Goal: Information Seeking & Learning: Learn about a topic

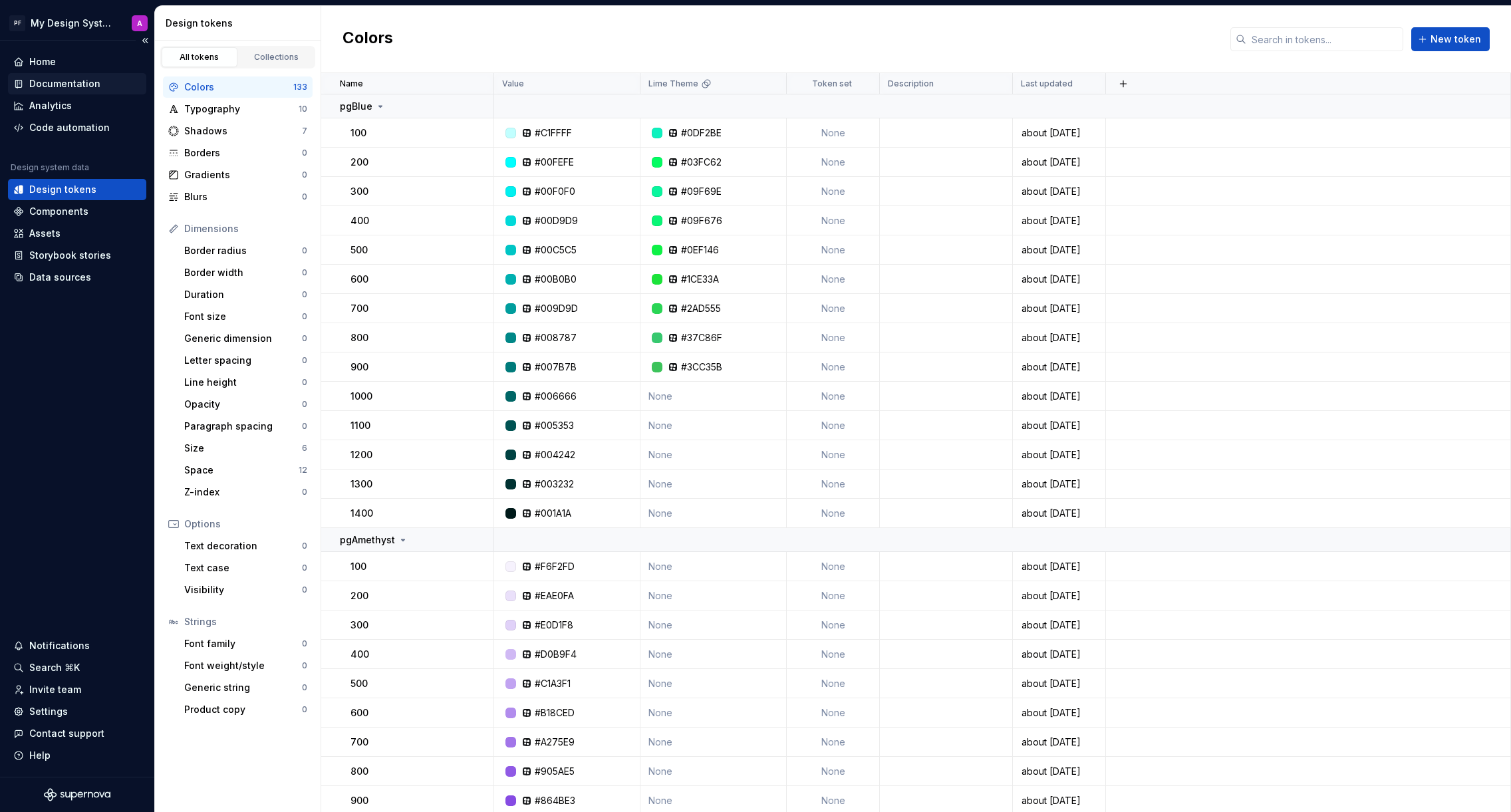
click at [57, 86] on div "Documentation" at bounding box center [65, 84] width 71 height 13
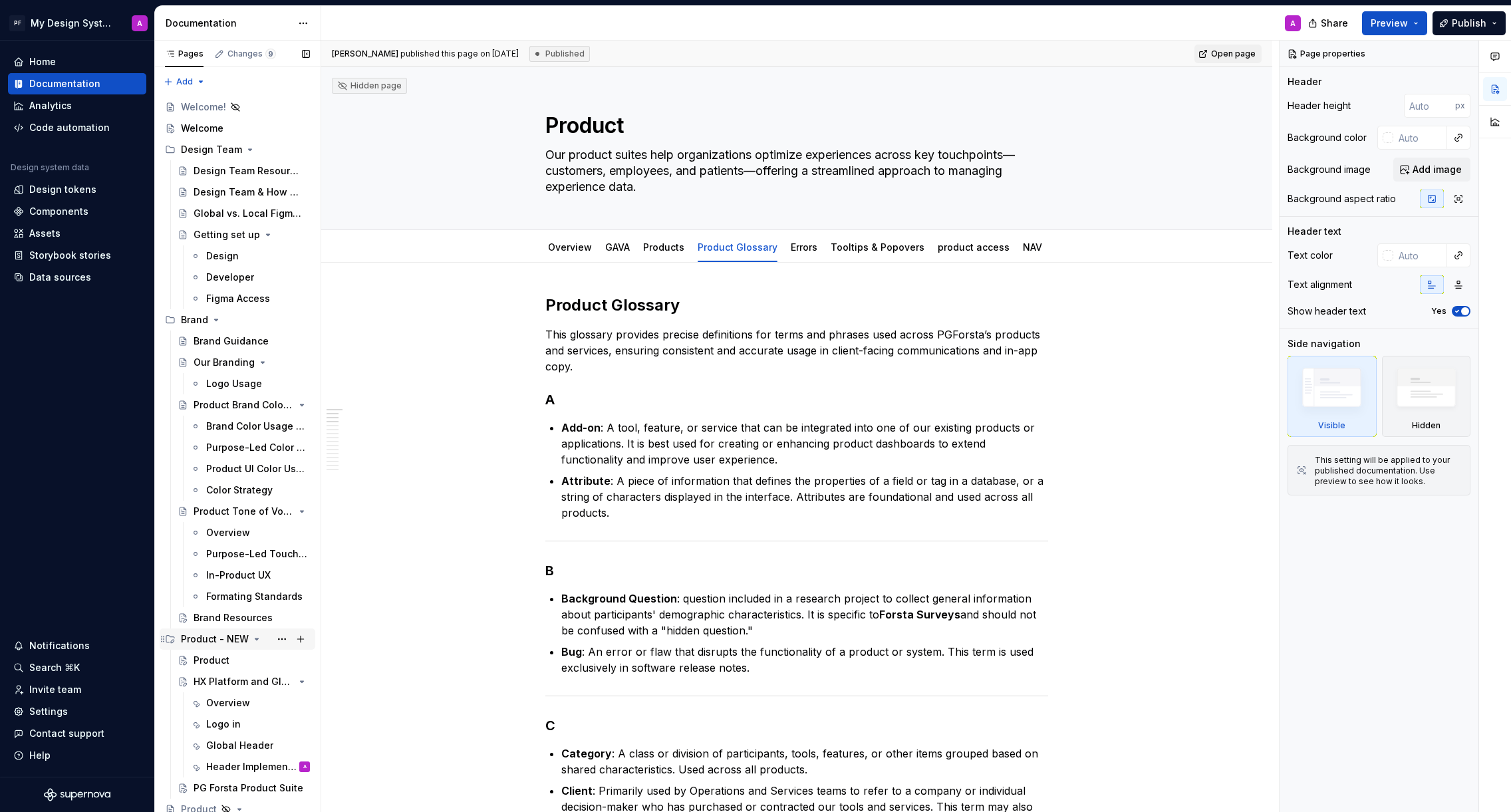
click at [221, 639] on div "Product - NEW" at bounding box center [215, 638] width 68 height 13
click at [223, 676] on div "Overview" at bounding box center [215, 681] width 44 height 13
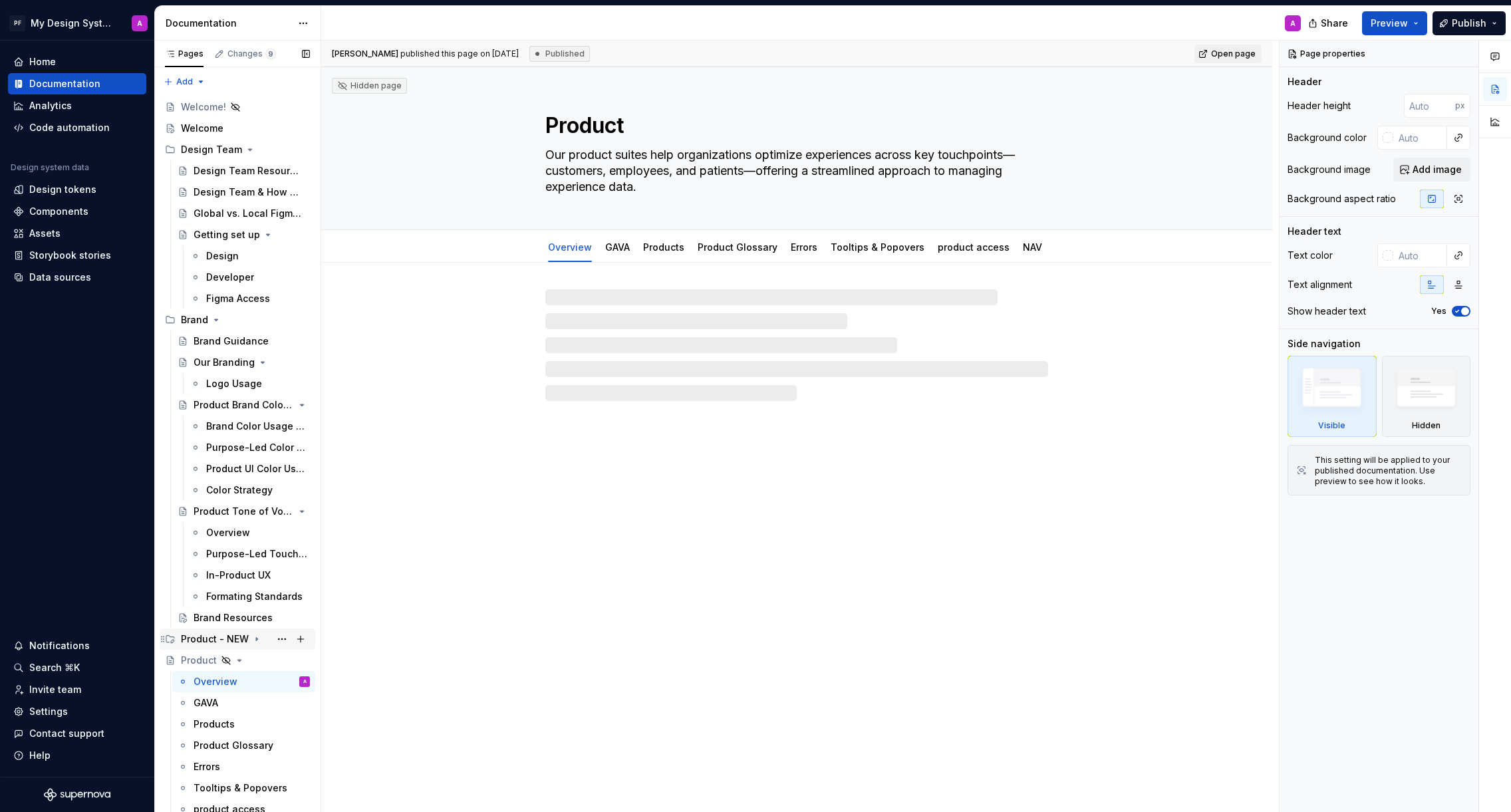
click at [214, 638] on div "Product - NEW" at bounding box center [215, 638] width 68 height 13
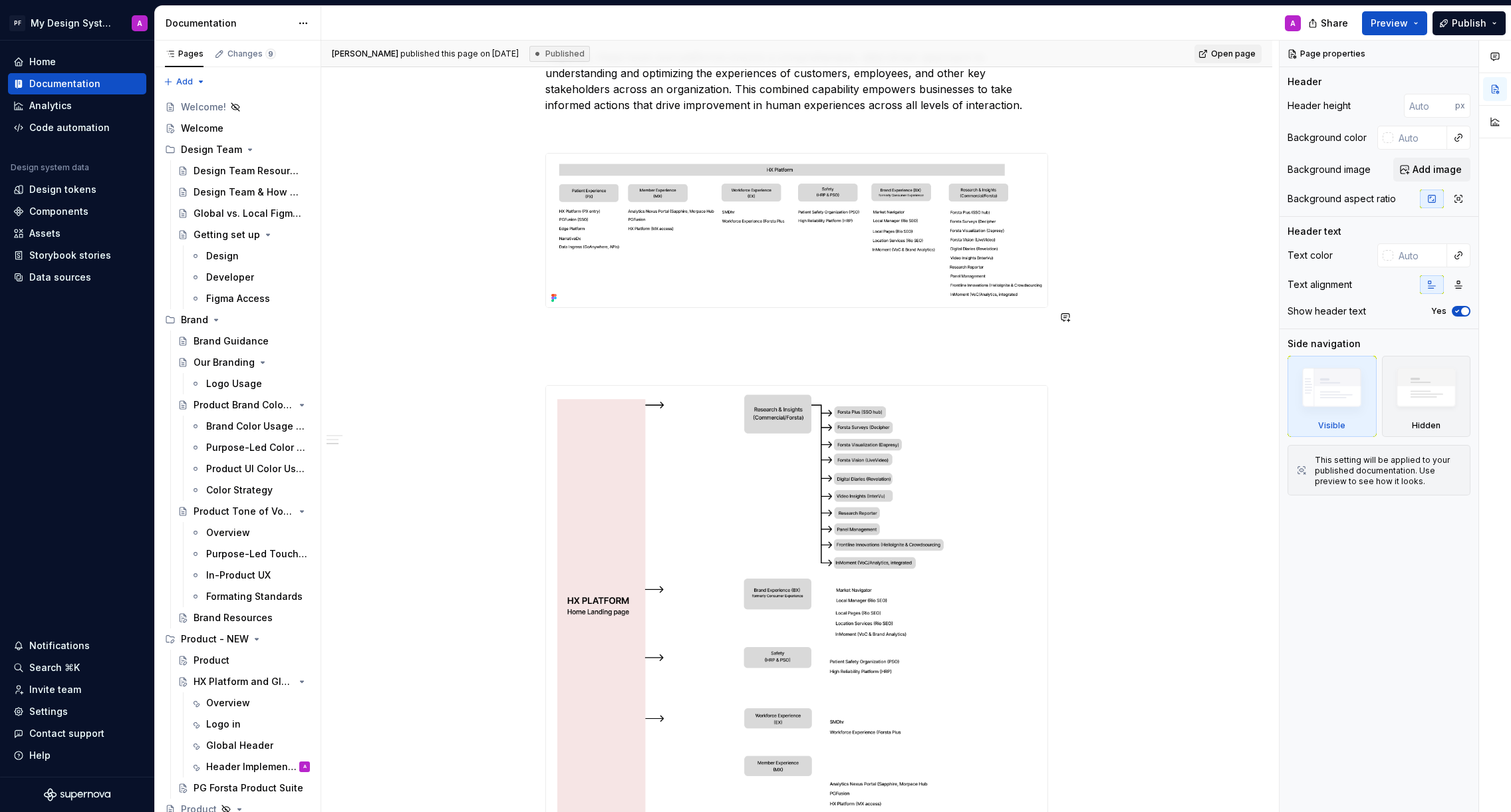
scroll to position [612, 0]
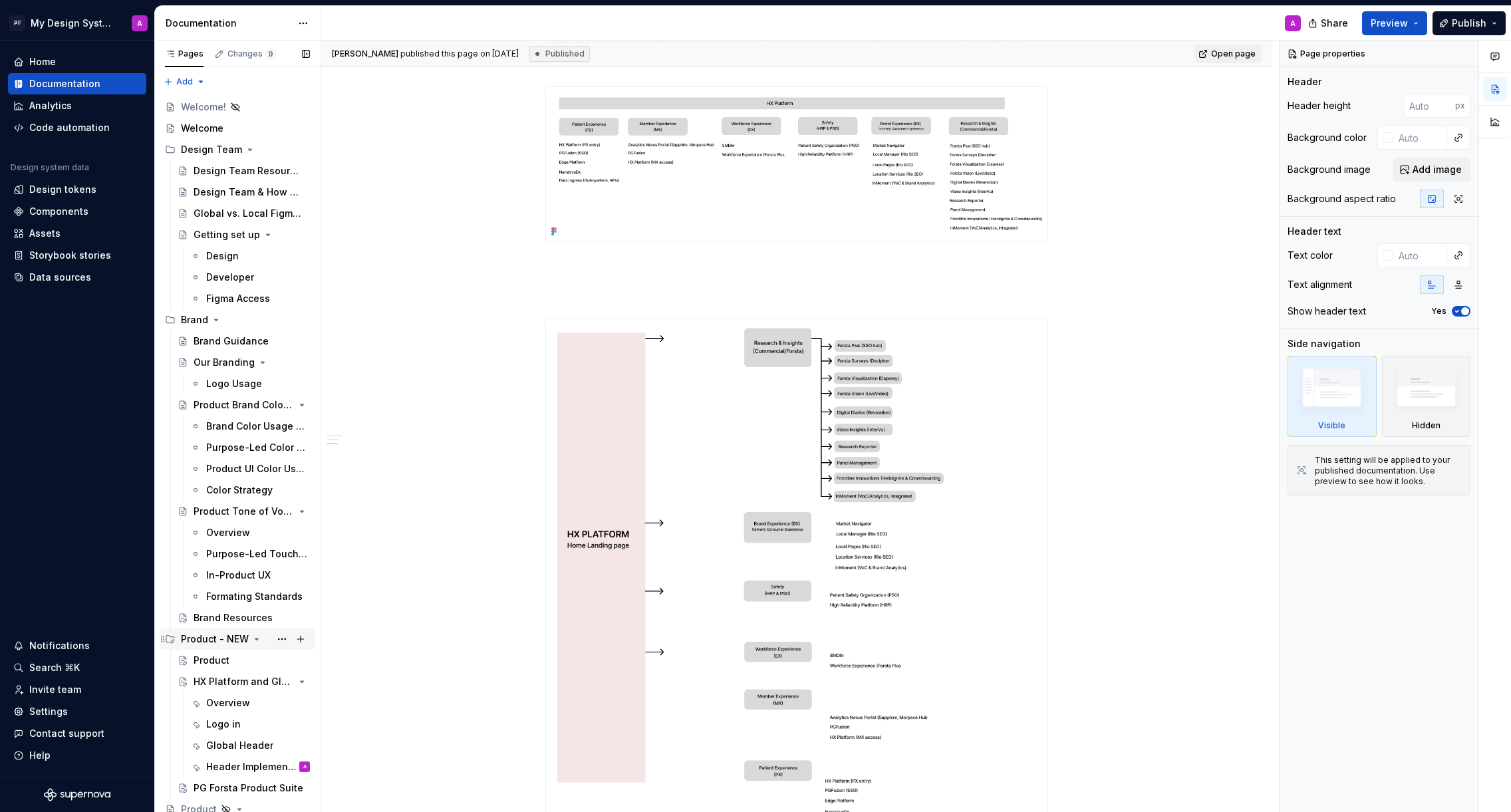
click at [256, 642] on icon "Page tree" at bounding box center [256, 639] width 11 height 11
type textarea "*"
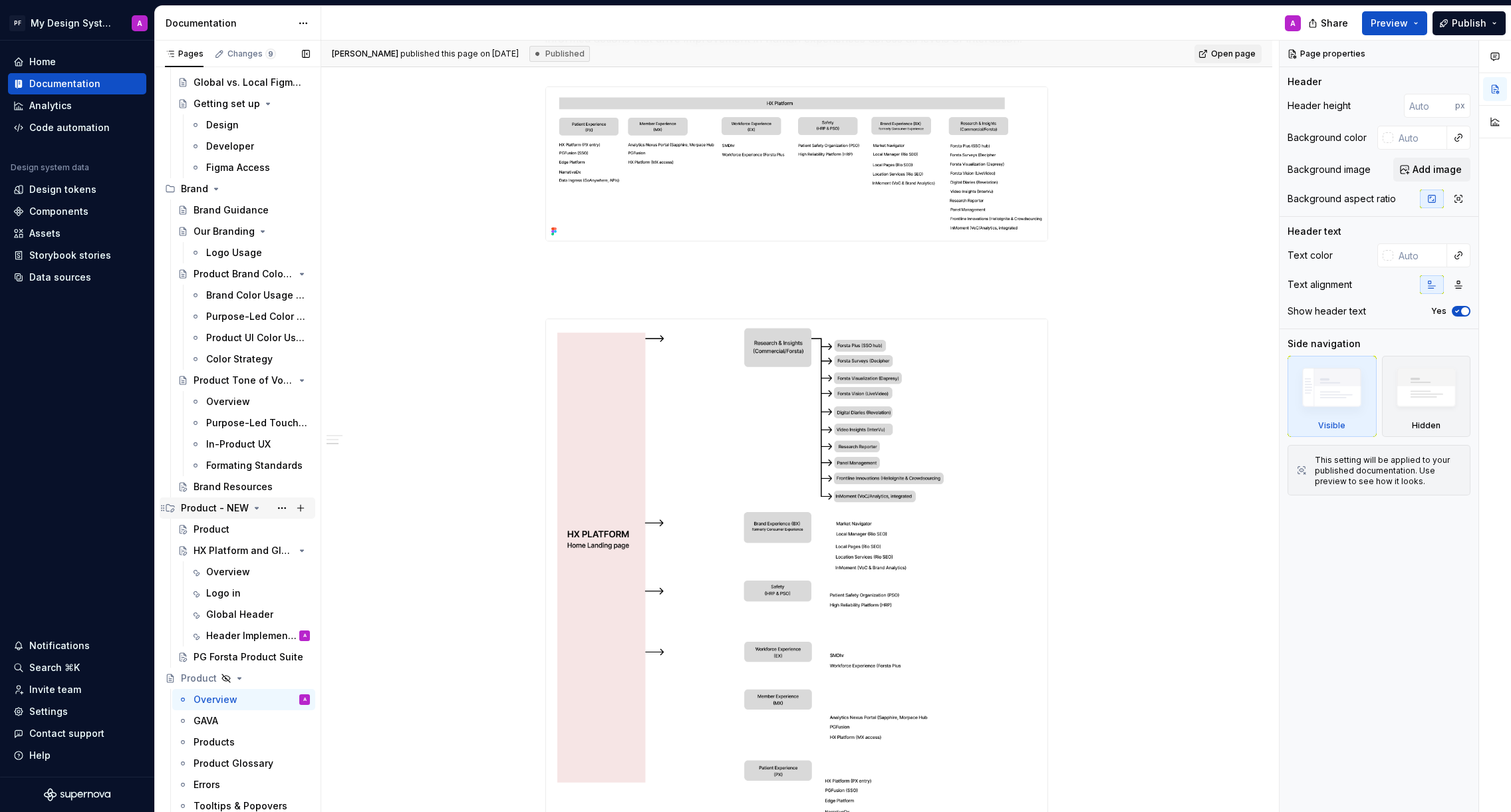
scroll to position [208, 0]
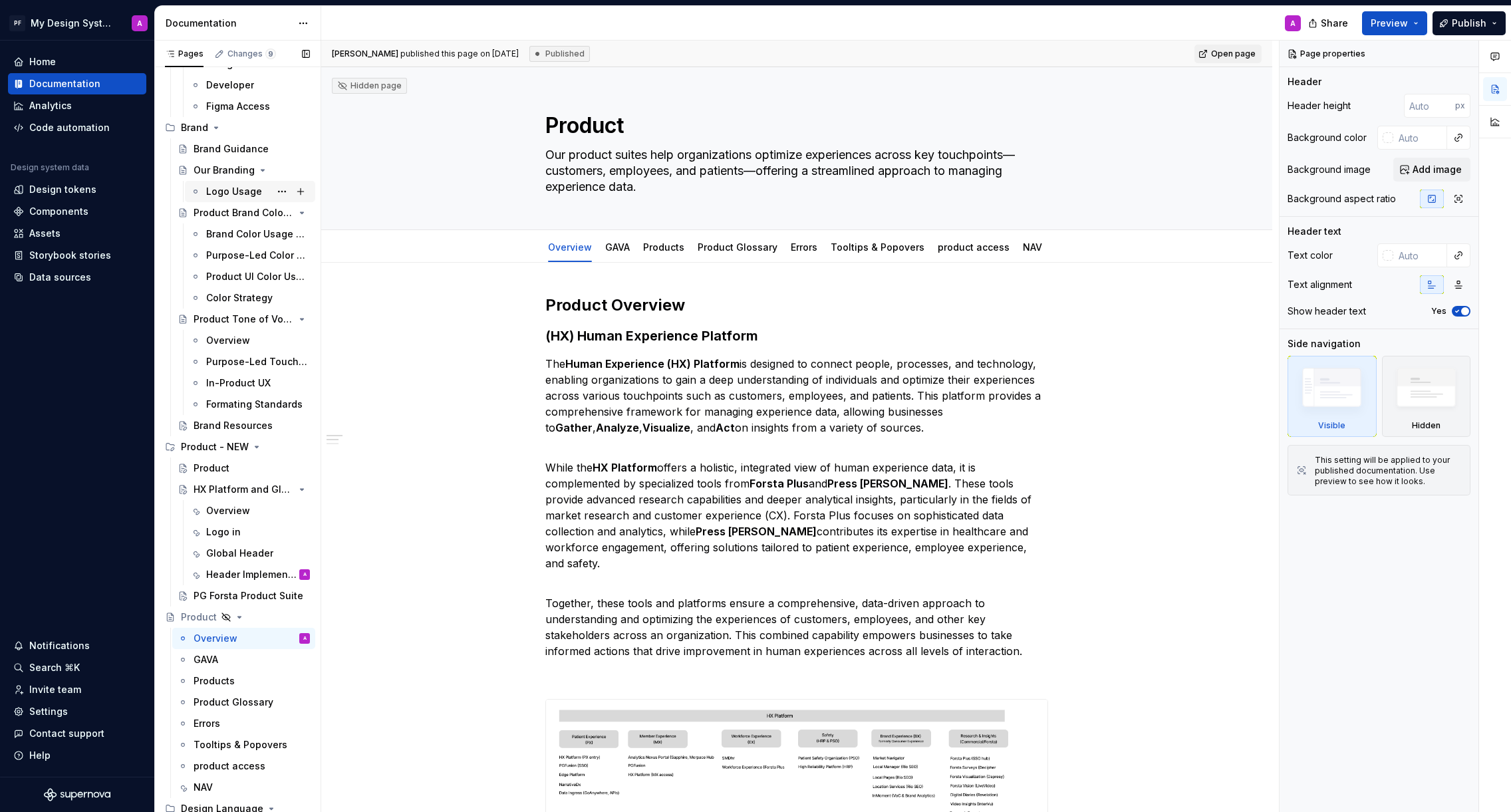
scroll to position [456, 0]
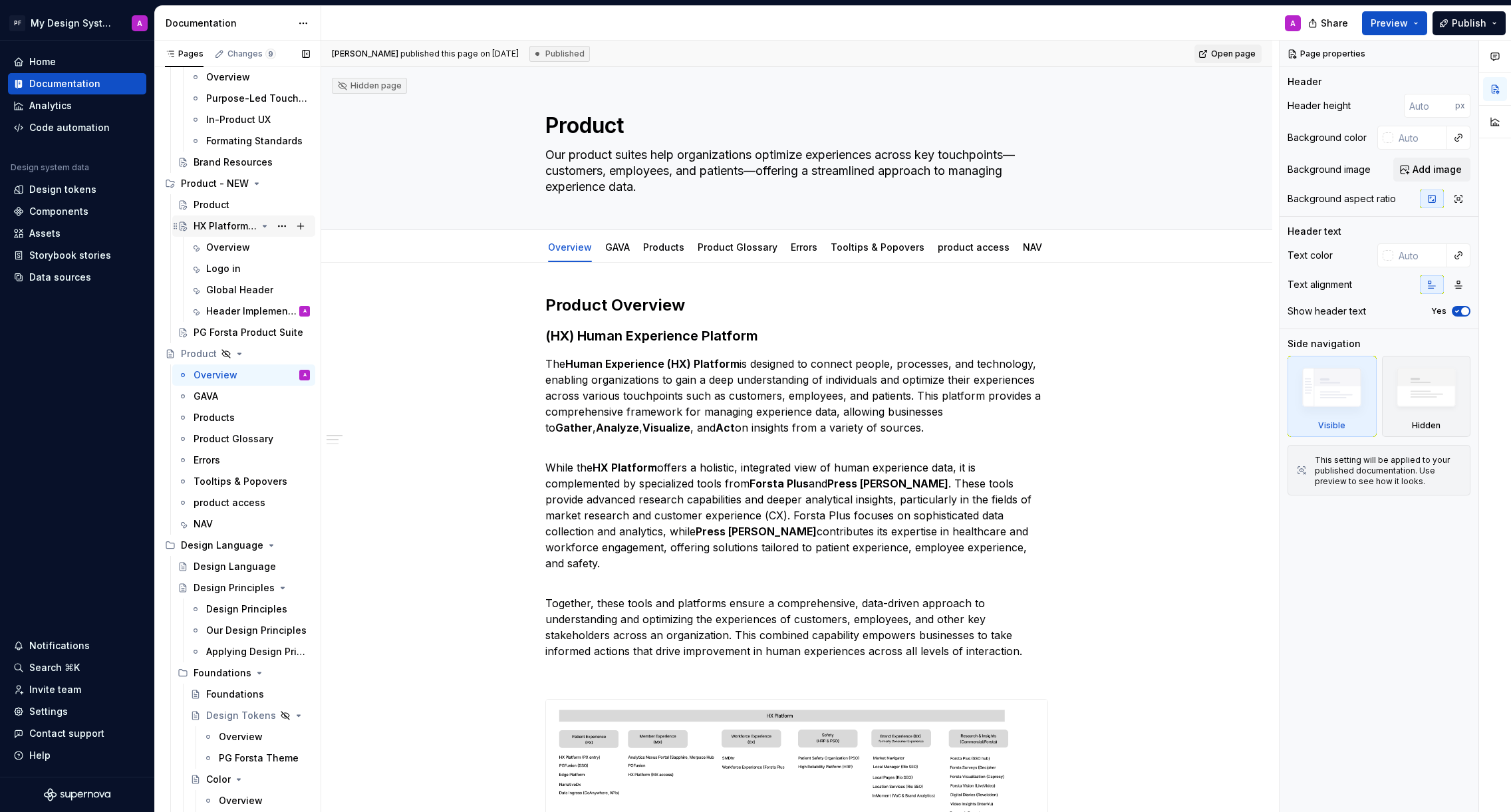
click at [215, 225] on div "HX Platform and Global Navigation" at bounding box center [225, 225] width 64 height 13
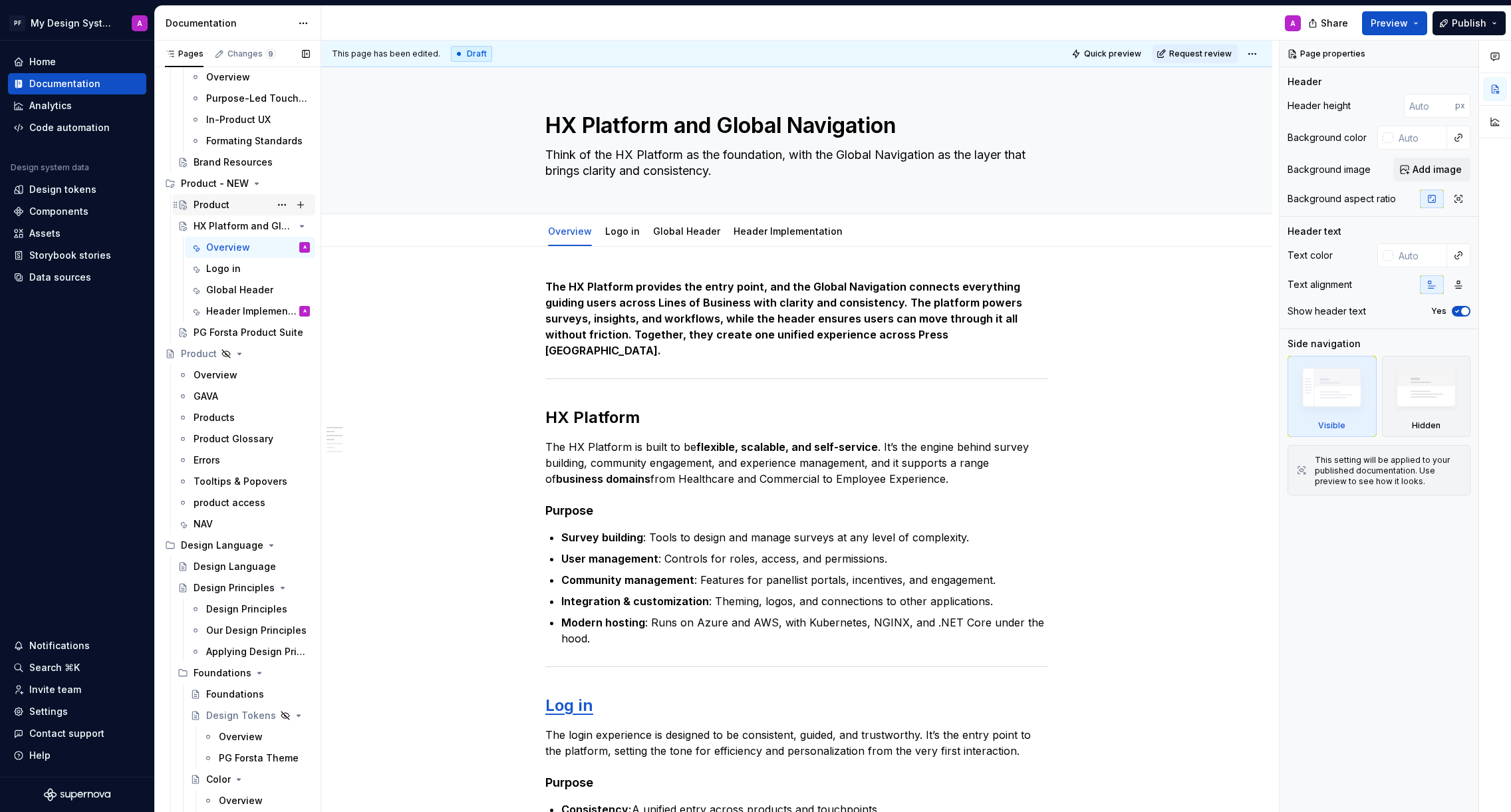
click at [215, 204] on div "Product" at bounding box center [212, 205] width 36 height 13
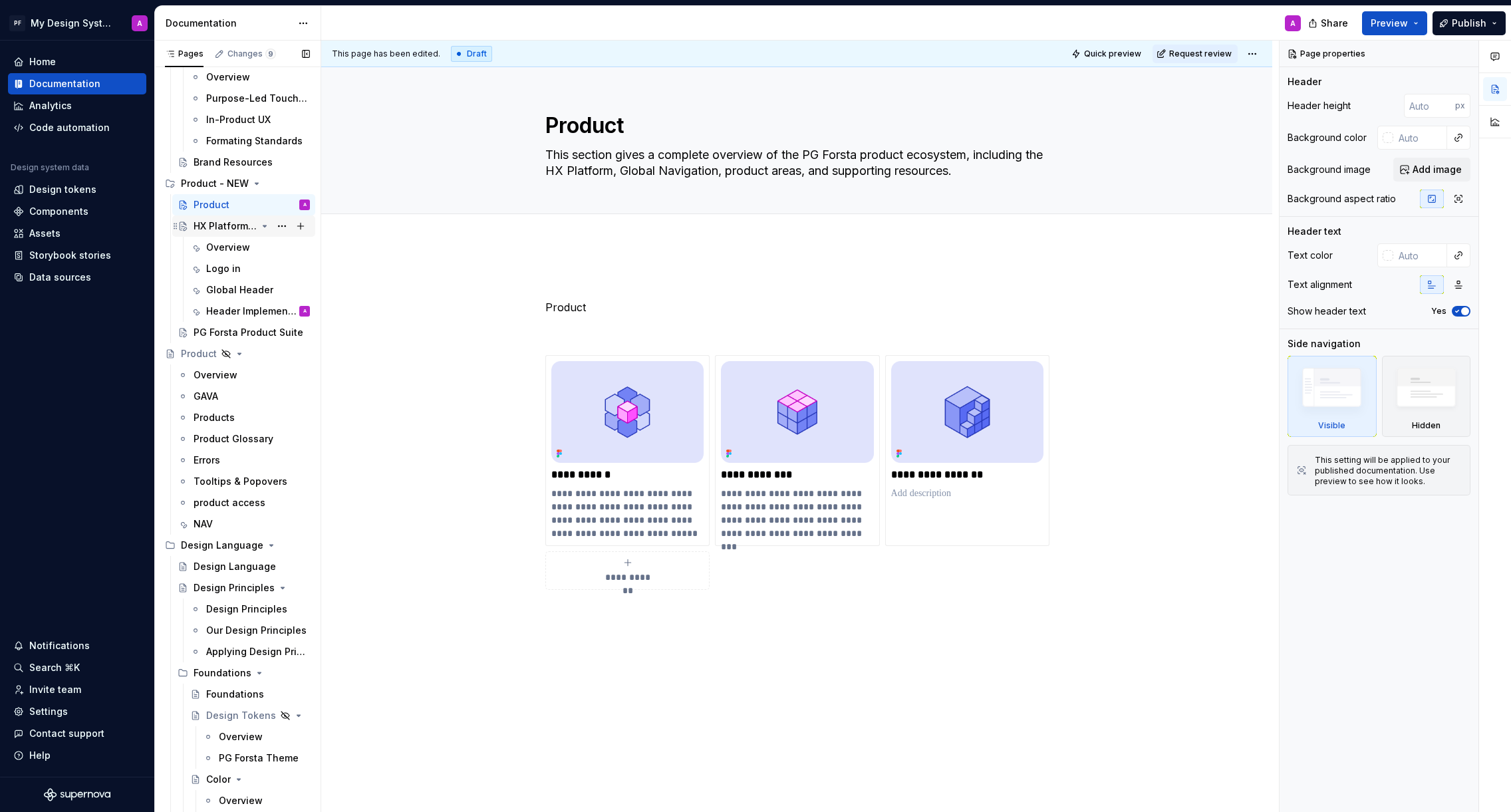
click at [222, 227] on div "HX Platform and Global Navigation" at bounding box center [225, 225] width 64 height 13
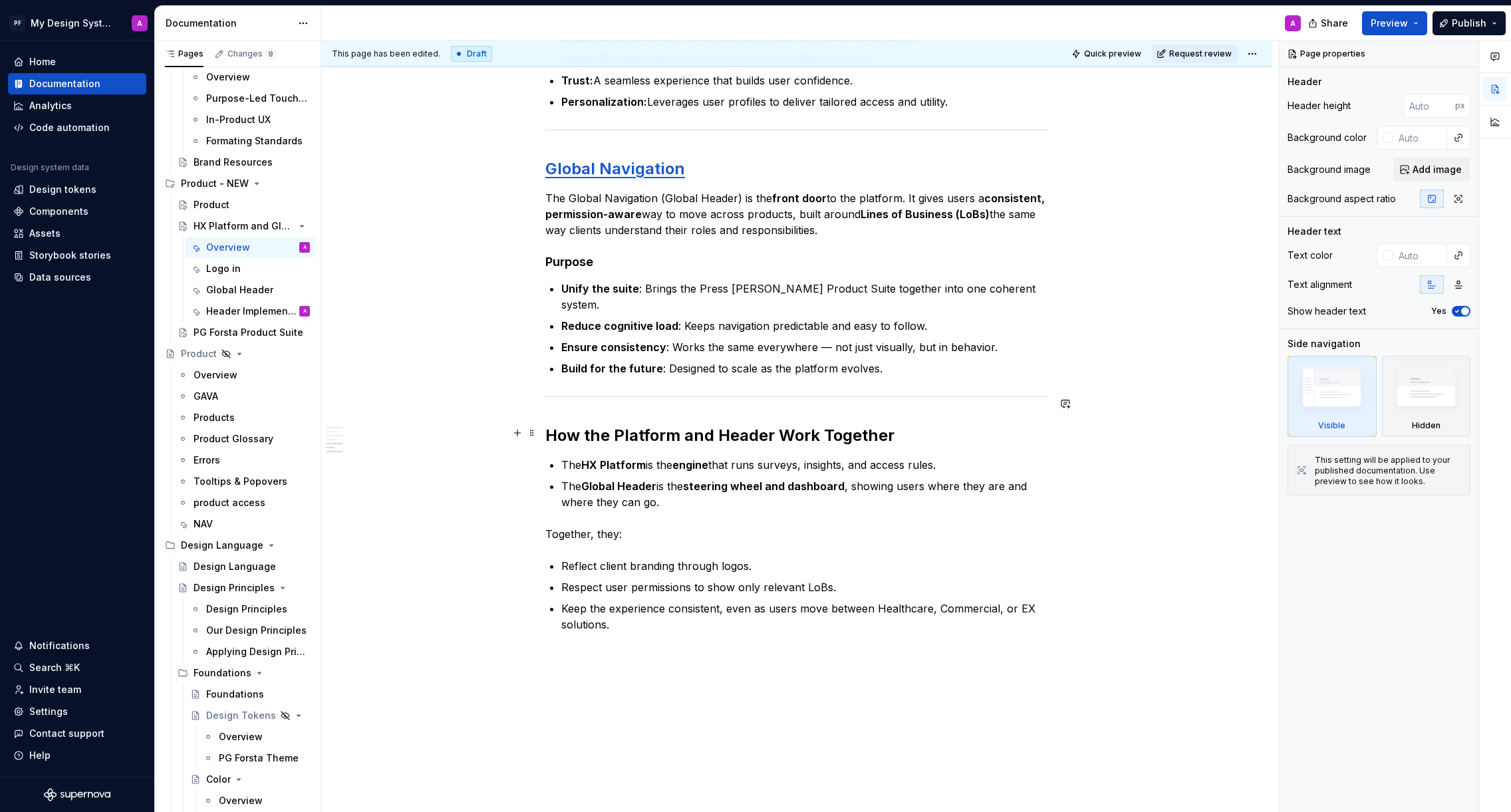
scroll to position [871, 0]
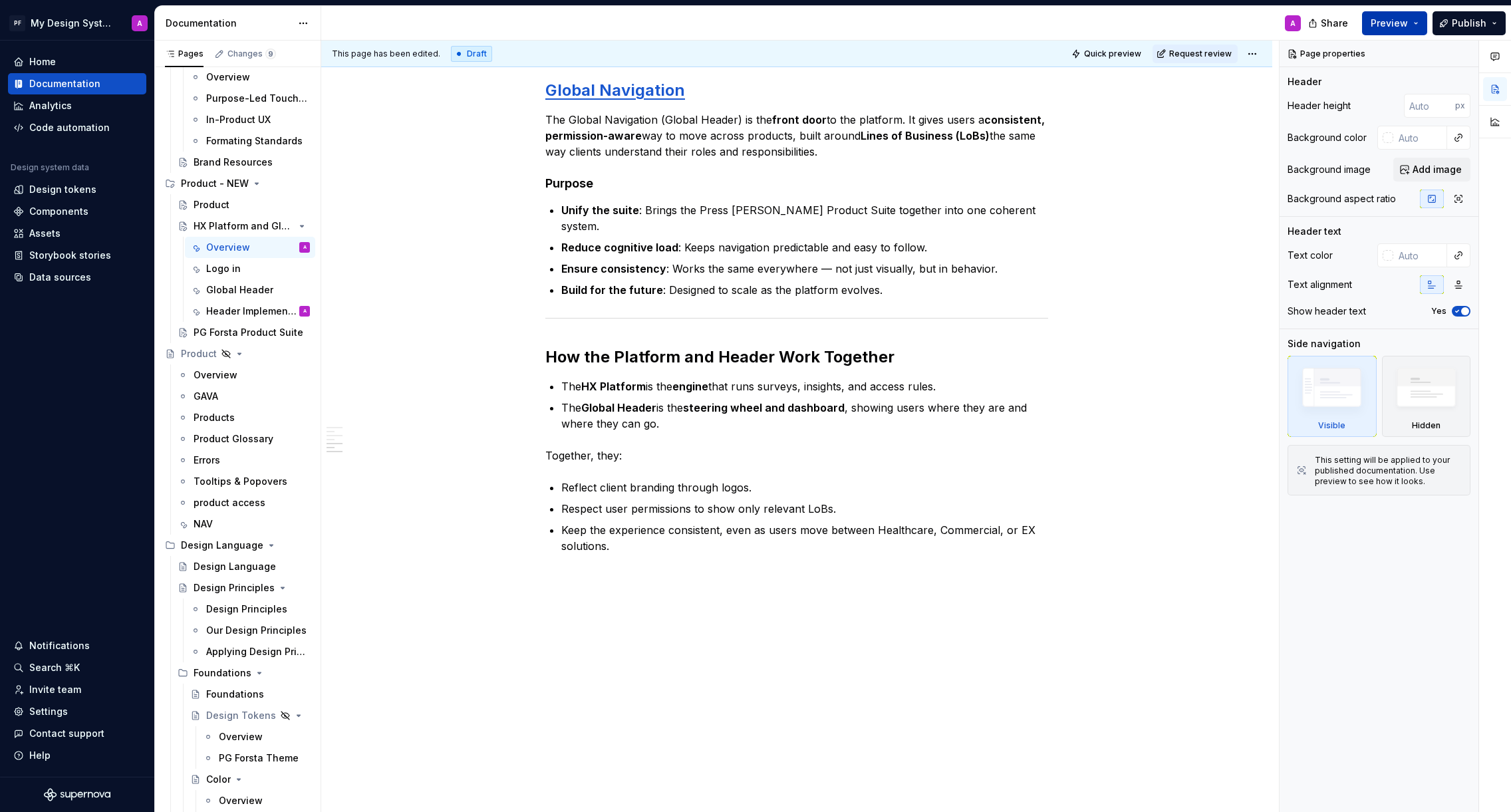
click at [1396, 29] on span "Preview" at bounding box center [1389, 22] width 37 height 13
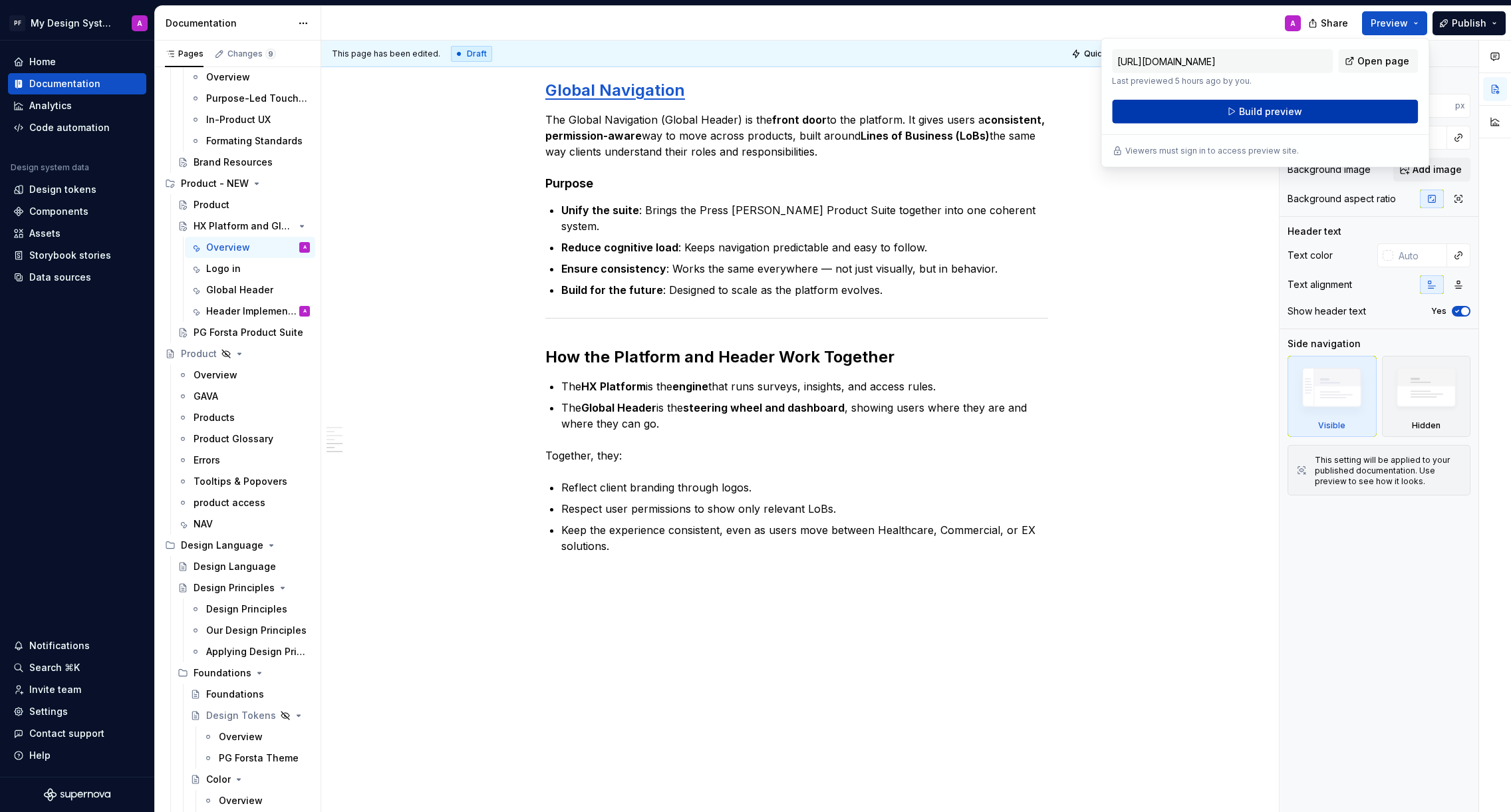
click at [1334, 115] on button "Build preview" at bounding box center [1265, 112] width 306 height 24
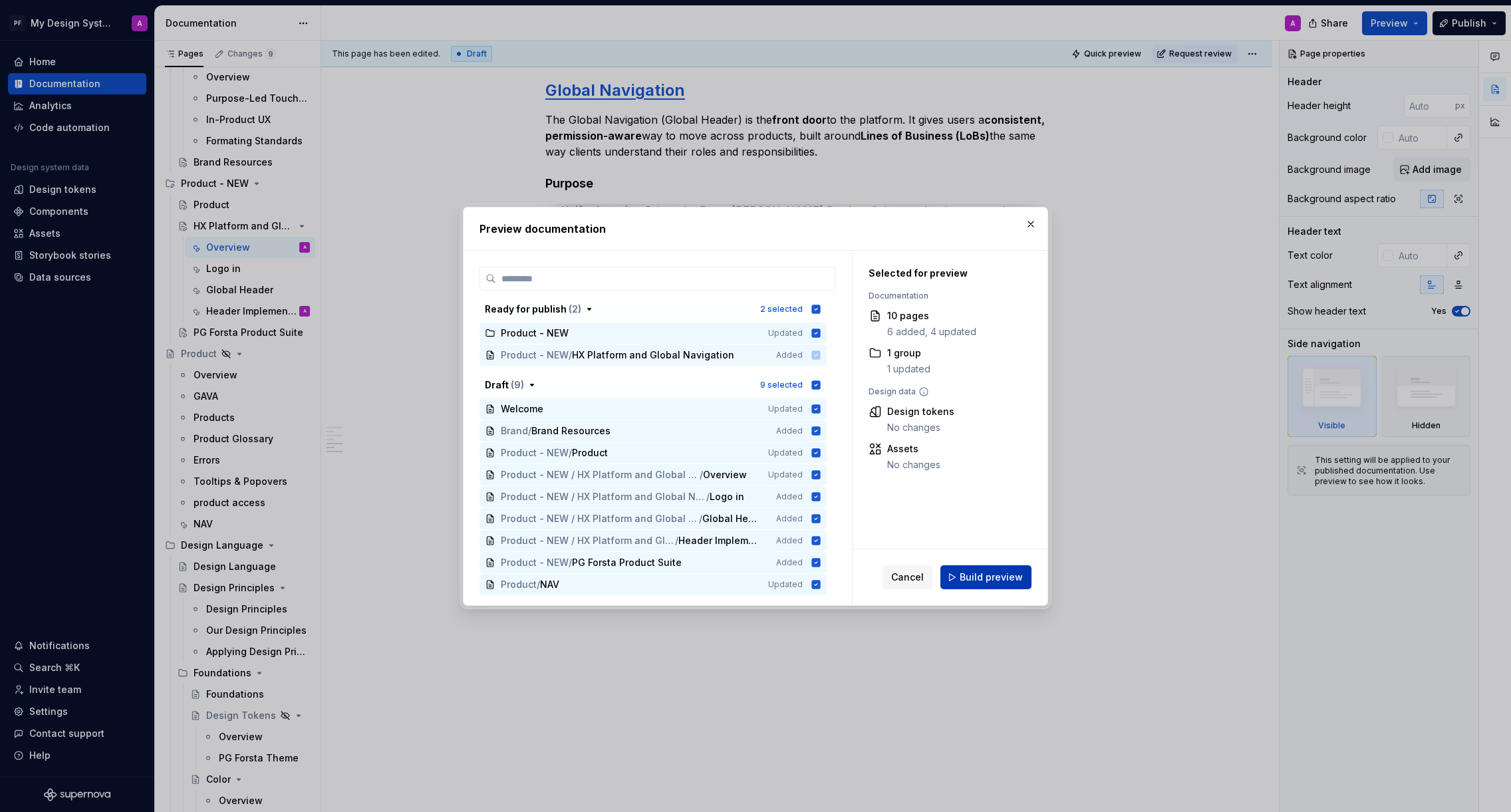
click at [1000, 576] on span "Build preview" at bounding box center [991, 576] width 64 height 13
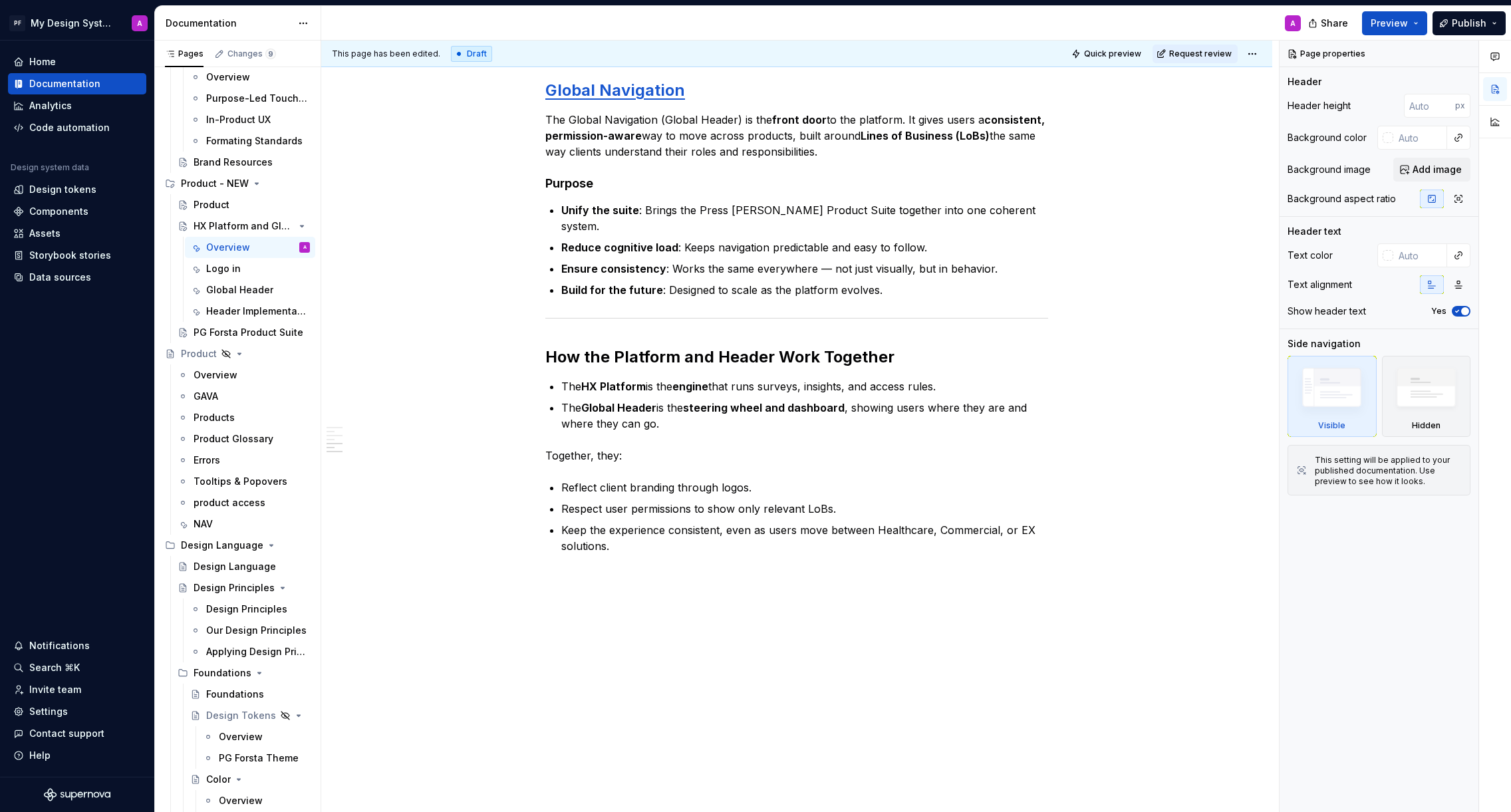
type textarea "*"
